Goal: Information Seeking & Learning: Learn about a topic

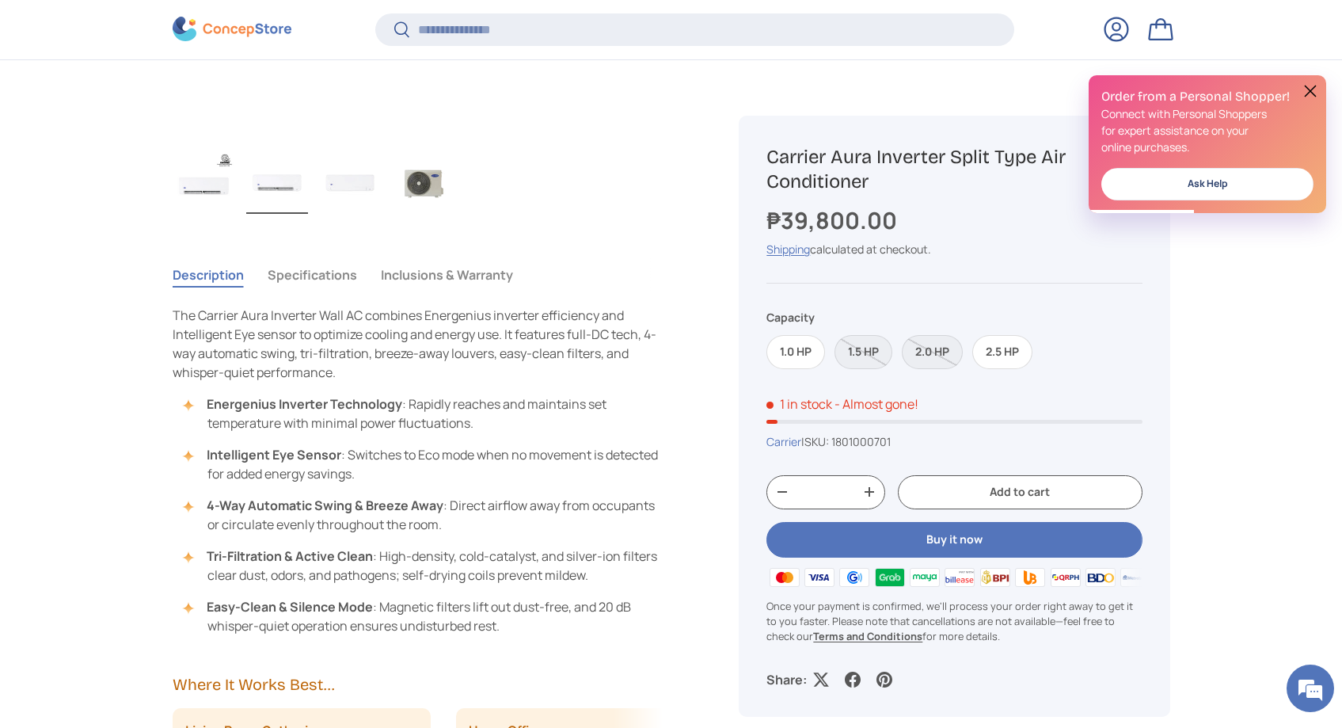
click at [325, 428] on li "Energenius Inverter Technology : Rapidly reaches and maintains set temperature …" at bounding box center [425, 413] width 475 height 38
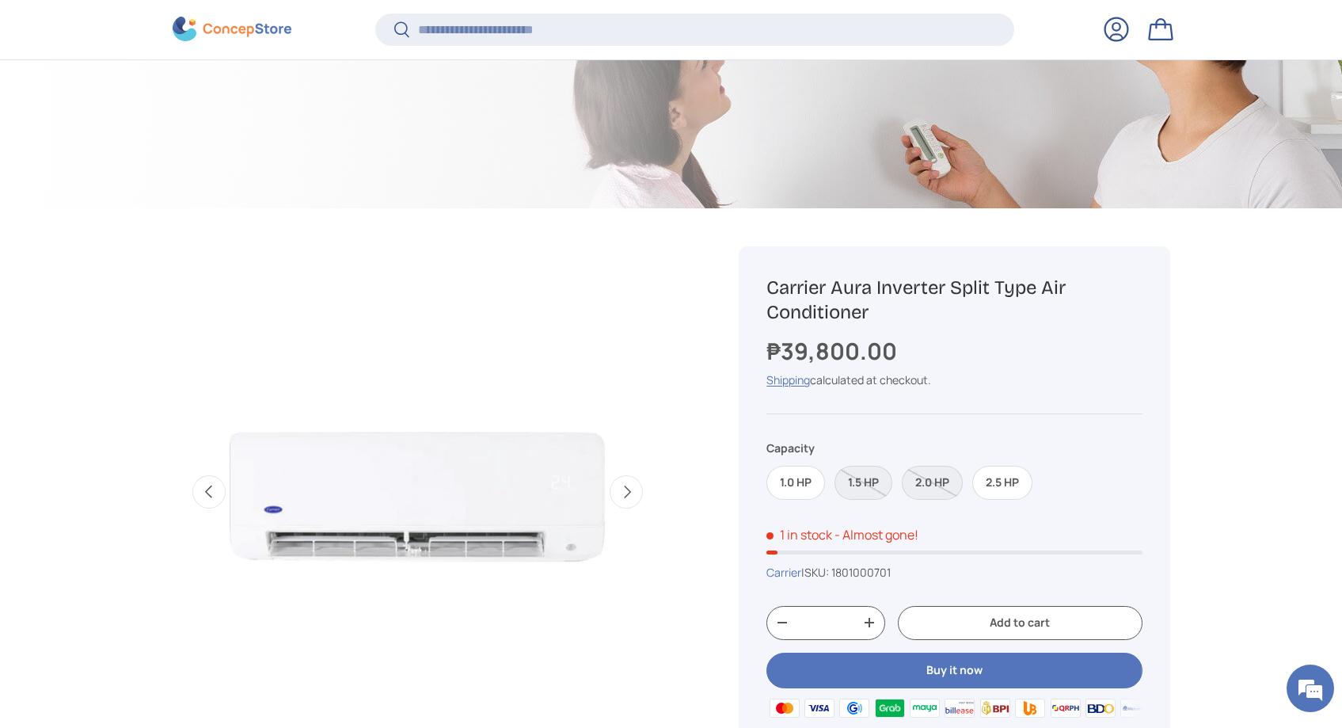
scroll to position [653, 0]
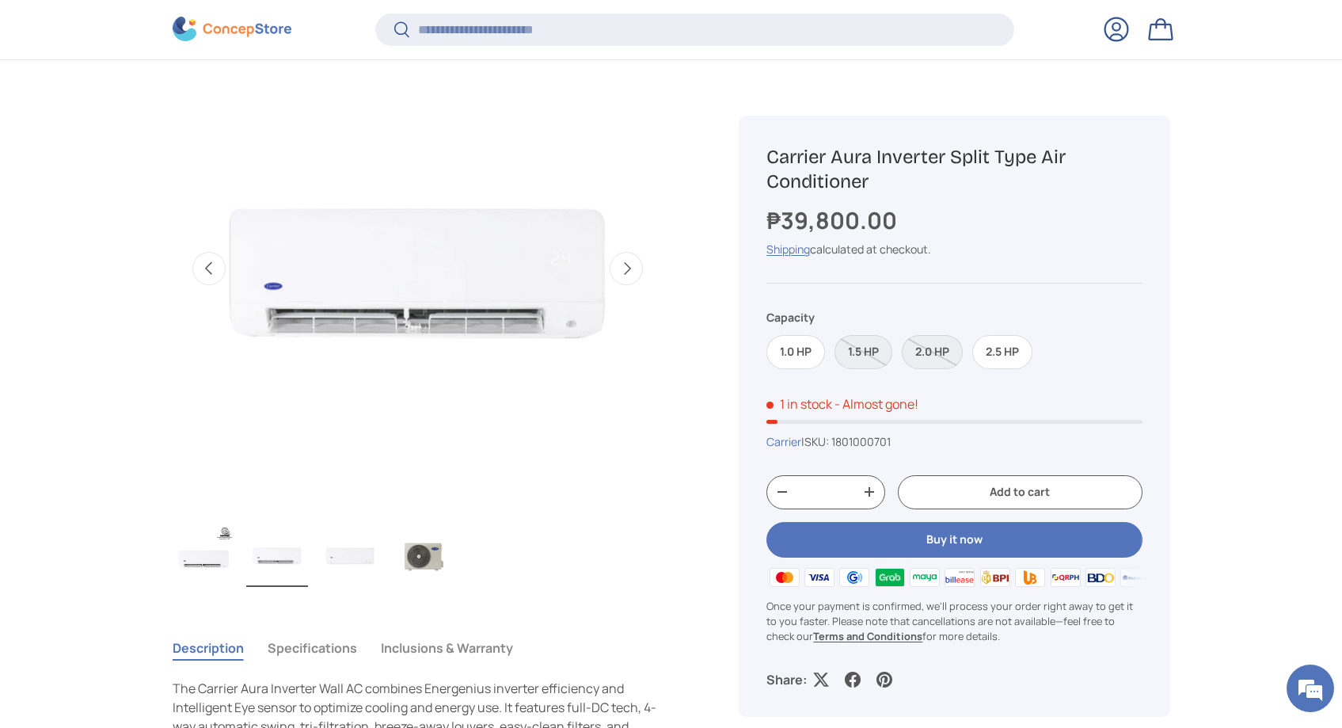
click at [622, 282] on button "Next" at bounding box center [626, 268] width 33 height 33
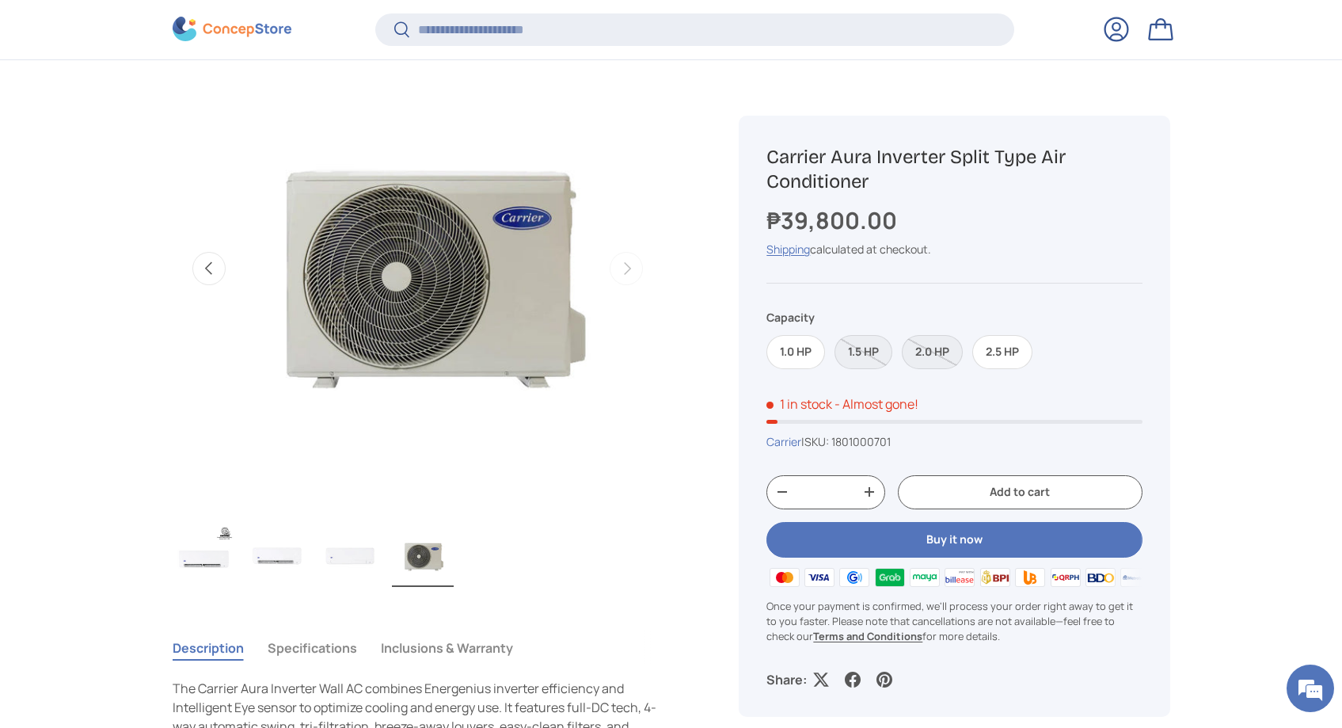
scroll to position [0, 1496]
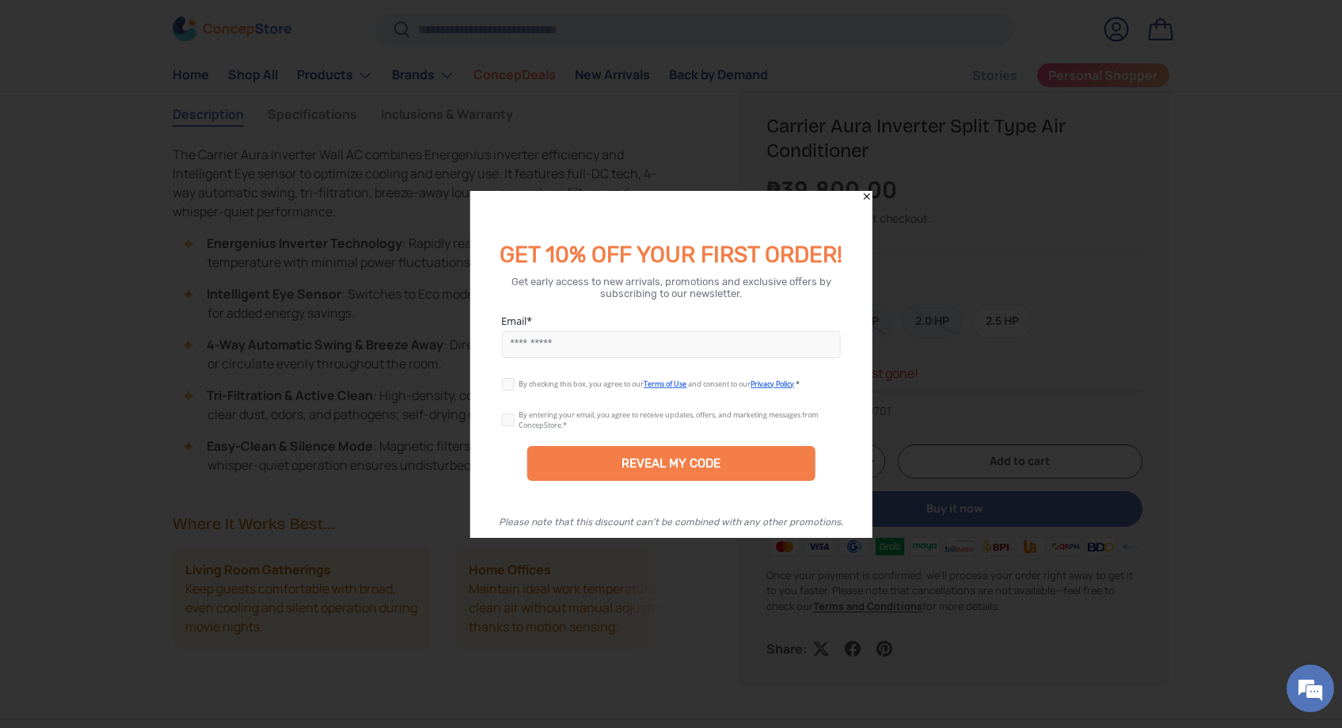
click at [867, 204] on div "GET 10% OFF YOUR FIRST ORDER!" at bounding box center [671, 230] width 403 height 78
click at [868, 196] on icon "Close" at bounding box center [867, 196] width 11 height 11
